Goal: Task Accomplishment & Management: Manage account settings

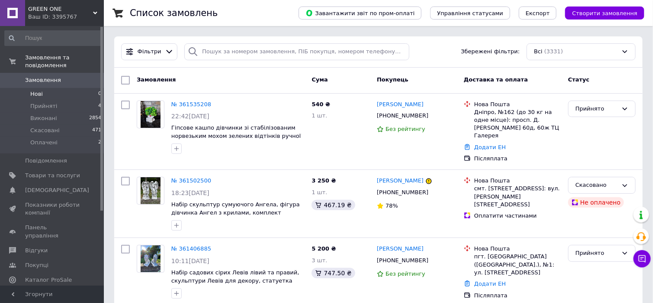
click at [35, 90] on span "Нові" at bounding box center [36, 94] width 13 height 8
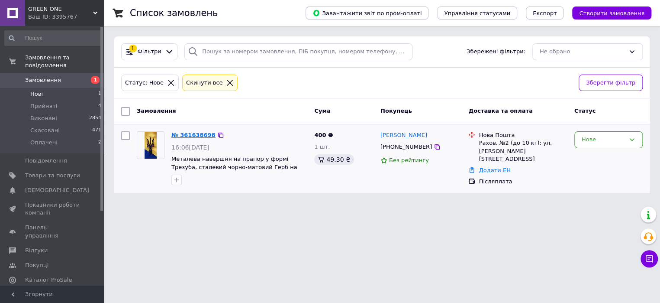
click at [200, 134] on link "№ 361638698" at bounding box center [193, 135] width 44 height 6
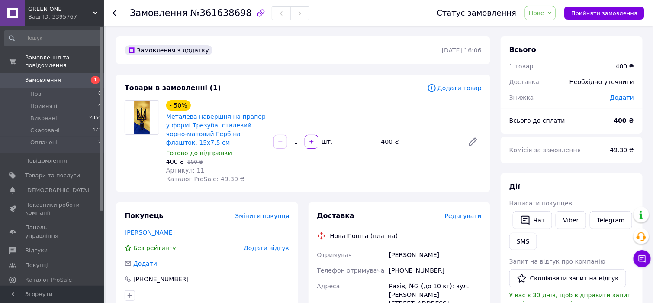
click at [556, 10] on span "Нове" at bounding box center [540, 13] width 31 height 15
click at [560, 31] on li "Прийнято" at bounding box center [546, 30] width 40 height 13
click at [310, 141] on icon "button" at bounding box center [312, 142] width 6 height 6
type input "2"
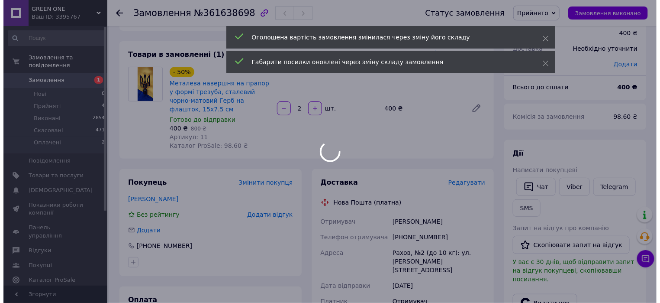
scroll to position [43, 0]
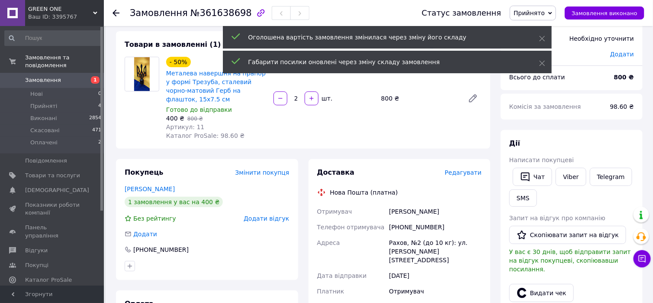
click at [475, 172] on span "Редагувати" at bounding box center [463, 172] width 37 height 7
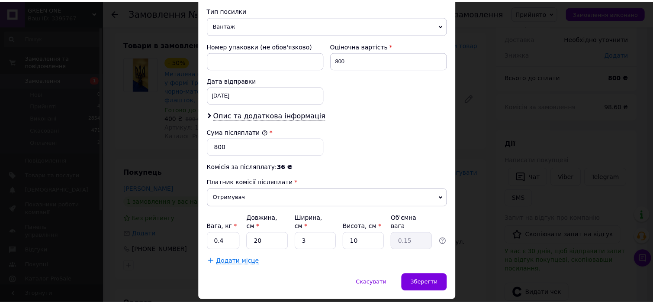
scroll to position [355, 0]
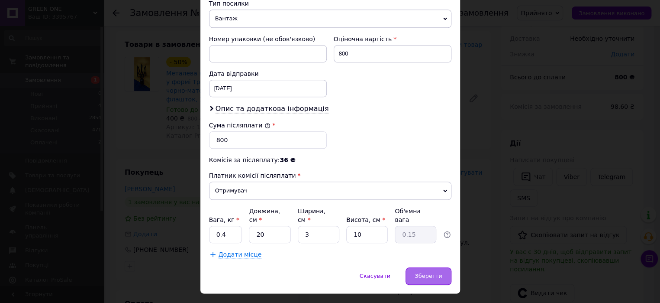
click at [433, 272] on span "Зберегти" at bounding box center [428, 275] width 27 height 6
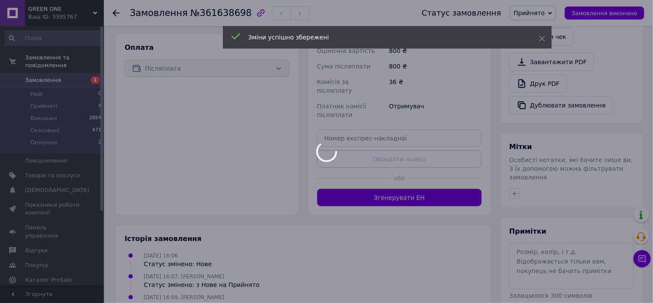
scroll to position [303, 0]
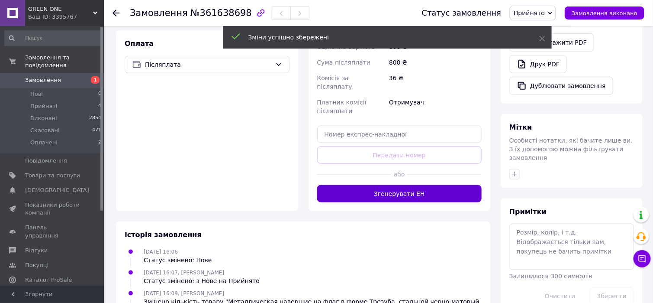
click at [410, 185] on button "Згенерувати ЕН" at bounding box center [399, 193] width 165 height 17
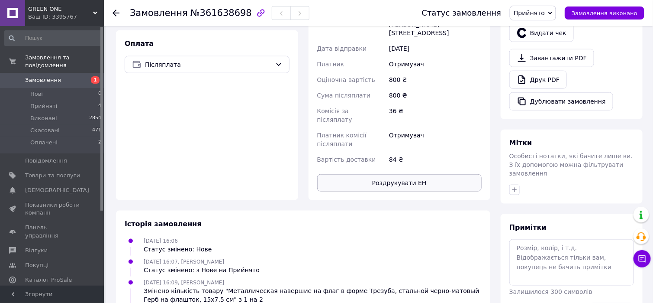
click at [405, 174] on button "Роздрукувати ЕН" at bounding box center [399, 182] width 165 height 17
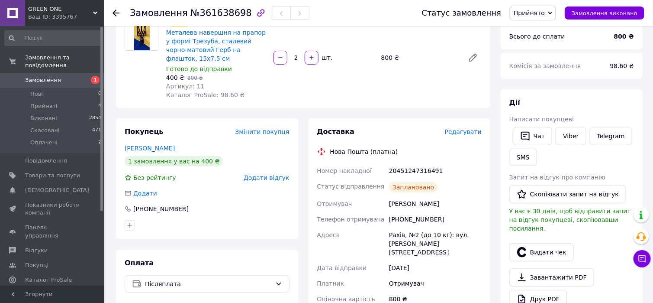
scroll to position [43, 0]
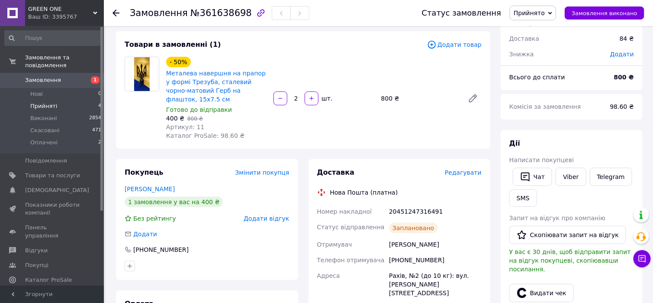
click at [45, 102] on span "Прийняті" at bounding box center [43, 106] width 27 height 8
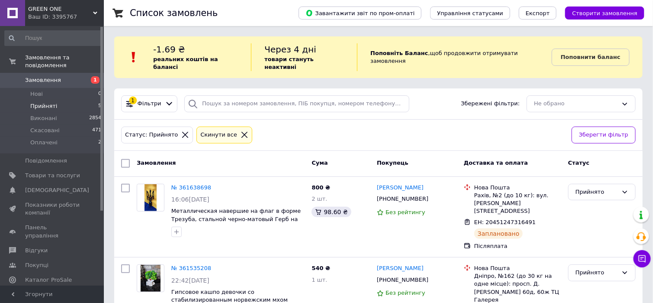
click at [91, 10] on span "GREEN ONE" at bounding box center [60, 9] width 65 height 8
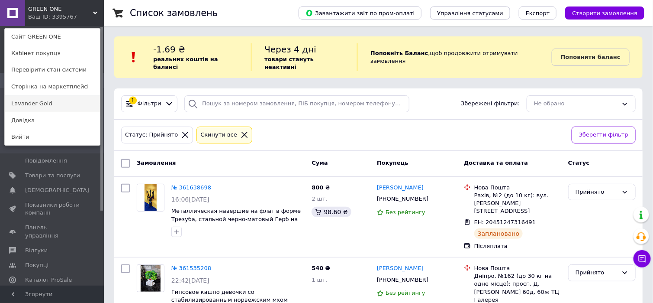
click at [41, 104] on link "Lavander Gold" at bounding box center [52, 103] width 95 height 16
